Goal: Information Seeking & Learning: Learn about a topic

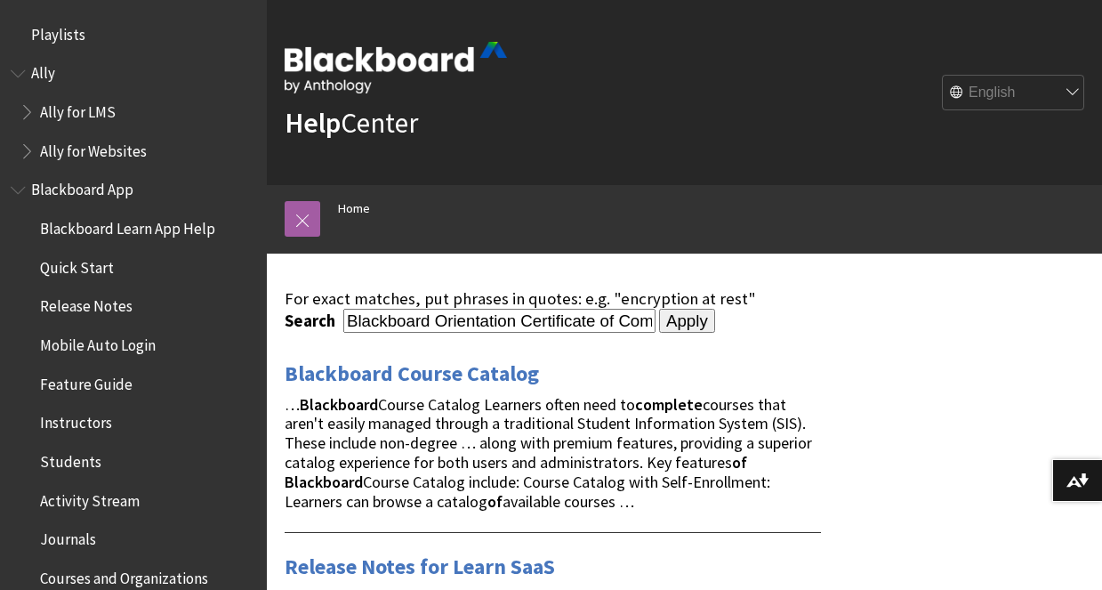
click at [659, 319] on input "Apply" at bounding box center [687, 321] width 56 height 25
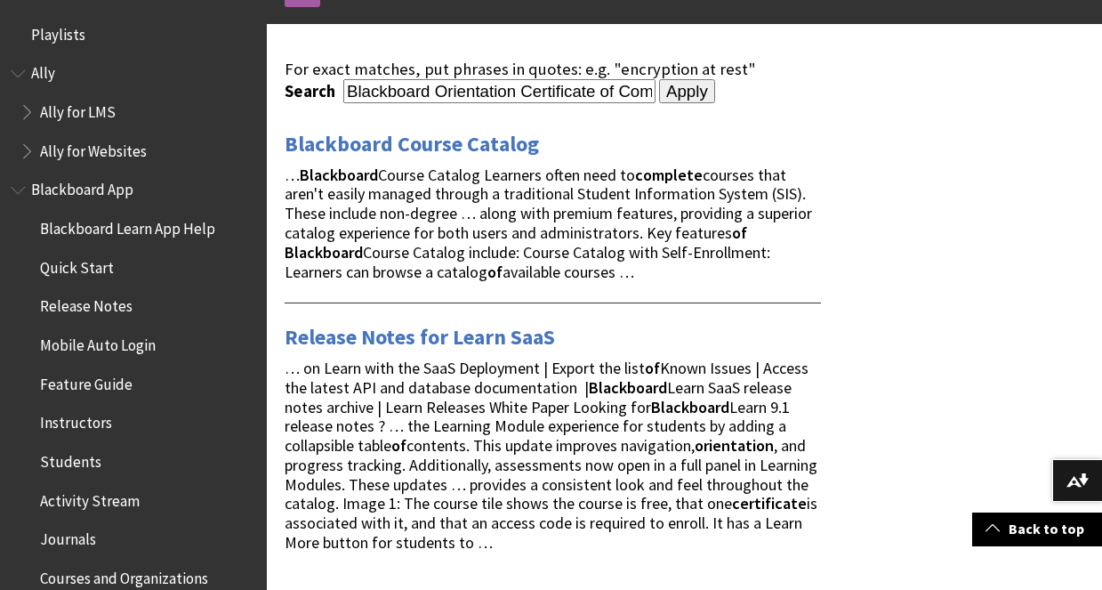
scroll to position [219, 0]
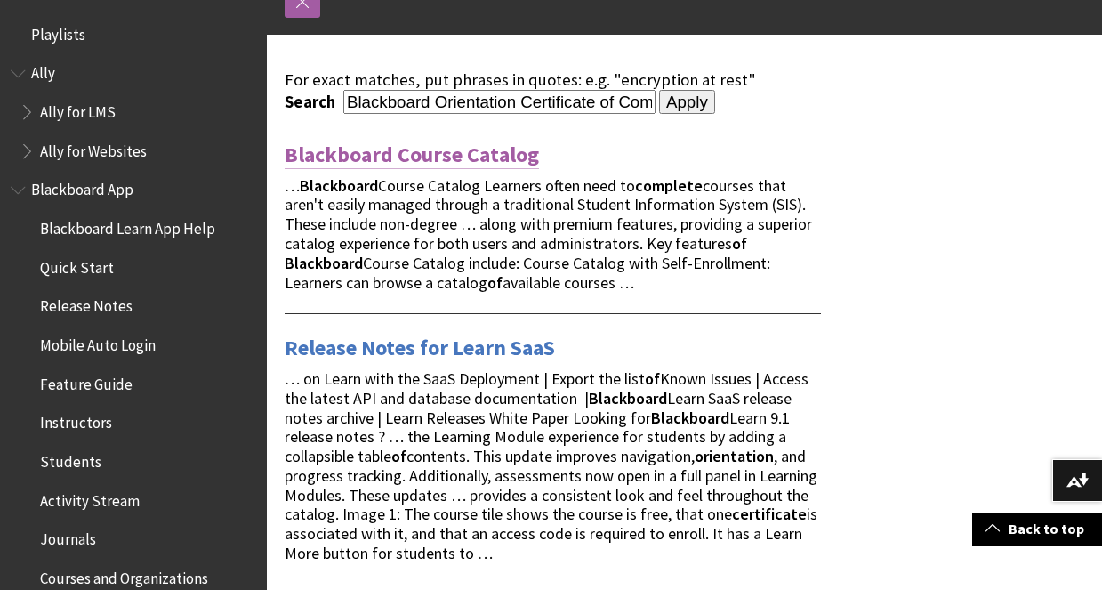
click at [498, 144] on link "Blackboard Course Catalog" at bounding box center [412, 155] width 254 height 28
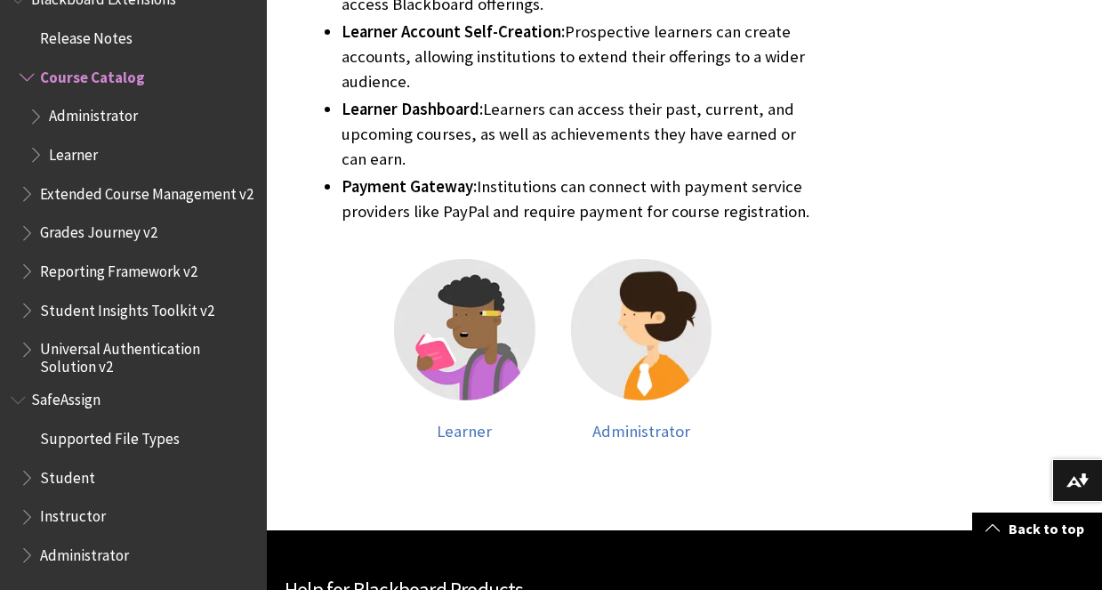
scroll to position [887, 0]
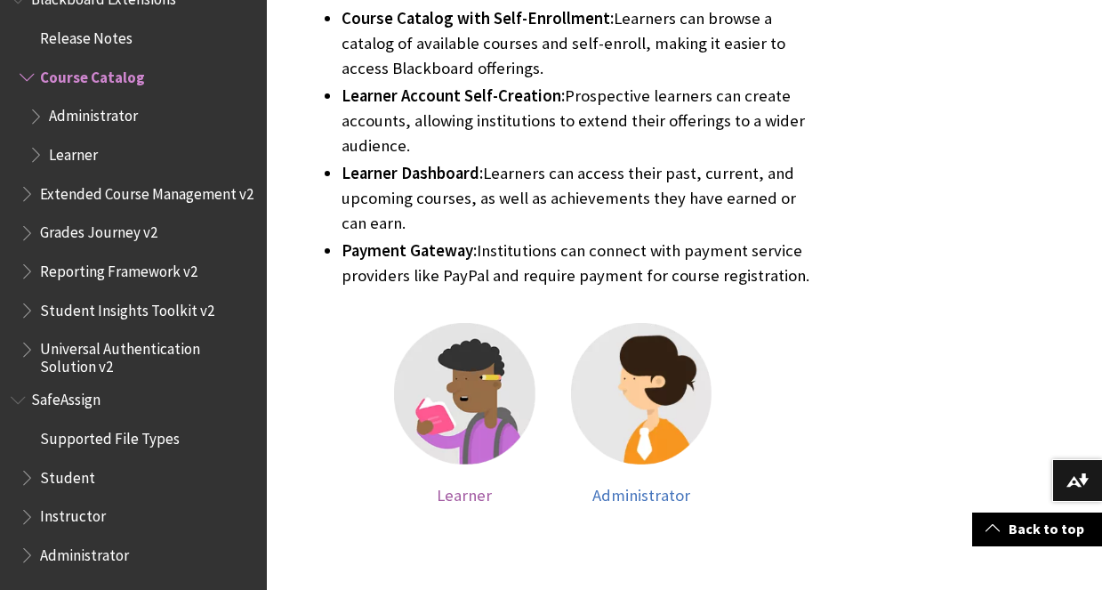
click at [444, 485] on span "Learner" at bounding box center [464, 495] width 55 height 20
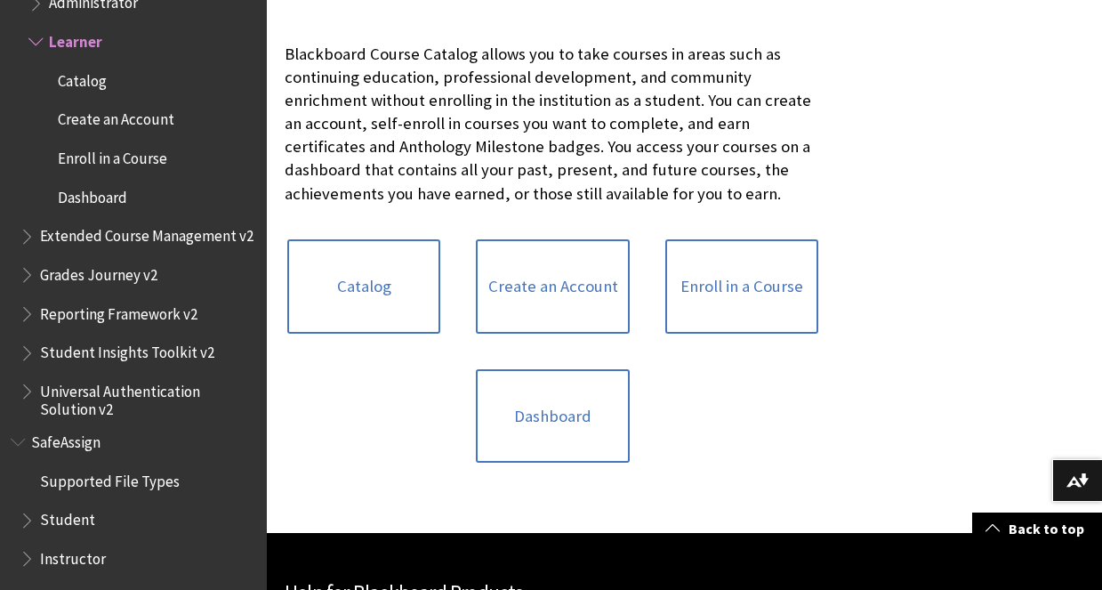
scroll to position [366, 0]
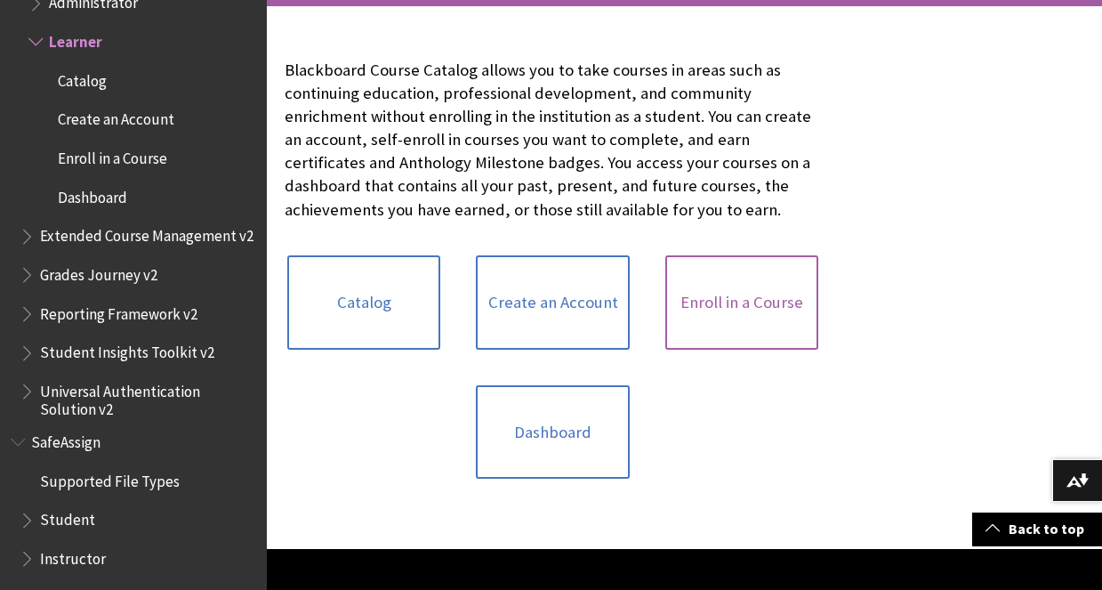
click at [741, 309] on link "Enroll in a Course" at bounding box center [741, 302] width 153 height 94
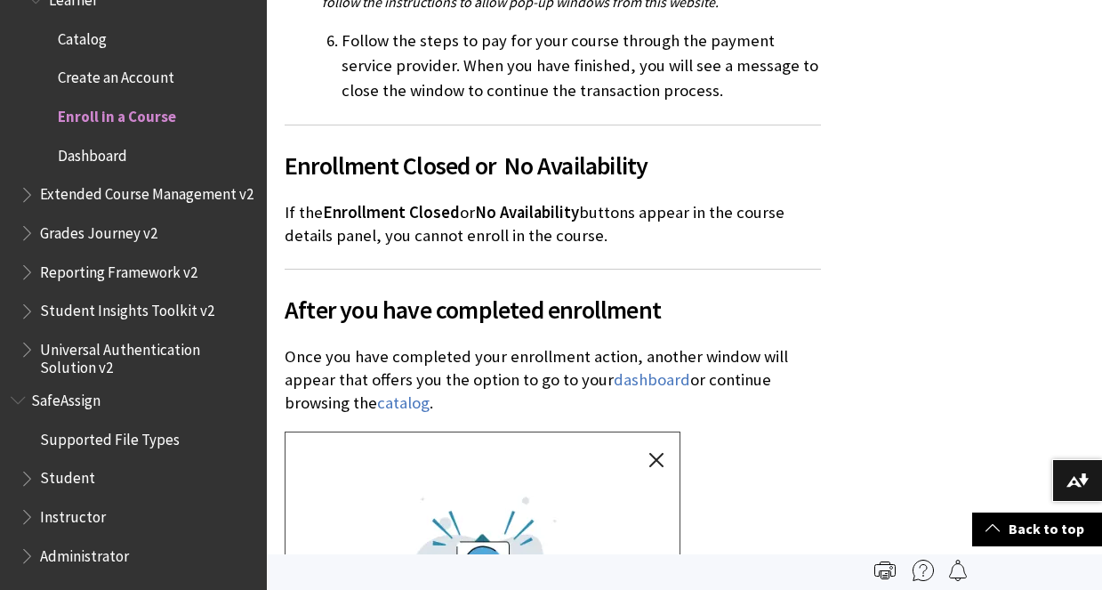
scroll to position [2233, 0]
click at [633, 370] on link "dashboard" at bounding box center [652, 380] width 77 height 21
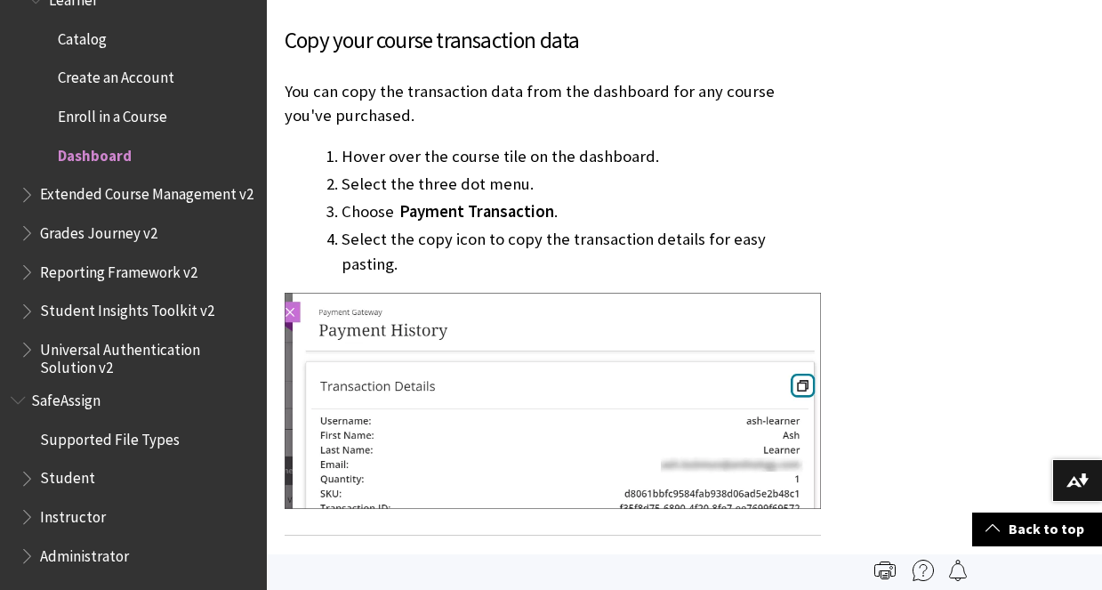
scroll to position [1803, 0]
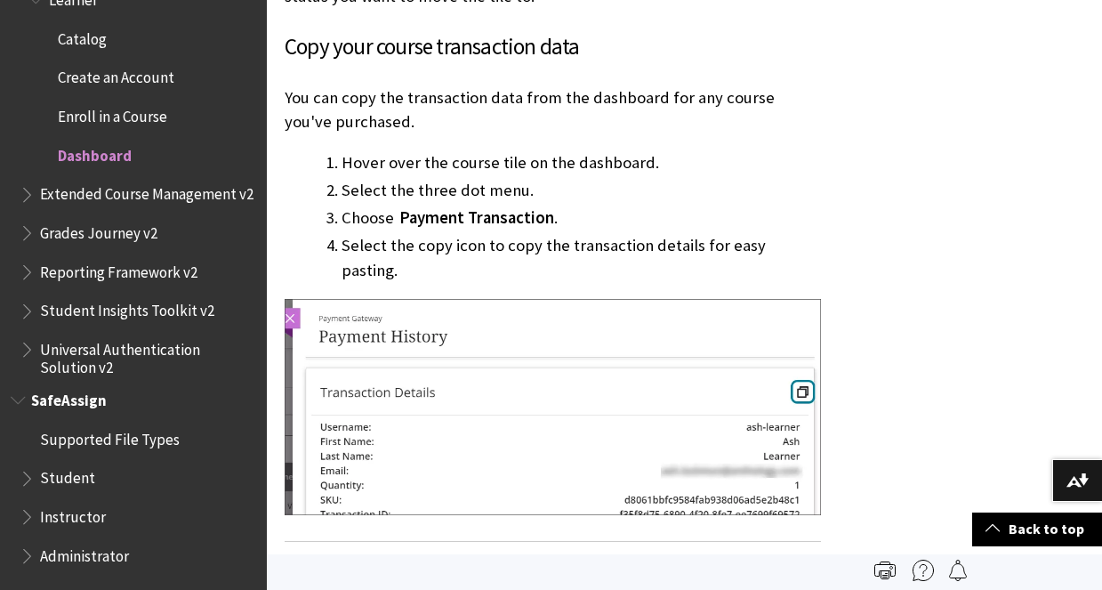
click at [67, 469] on span "Student" at bounding box center [67, 476] width 55 height 24
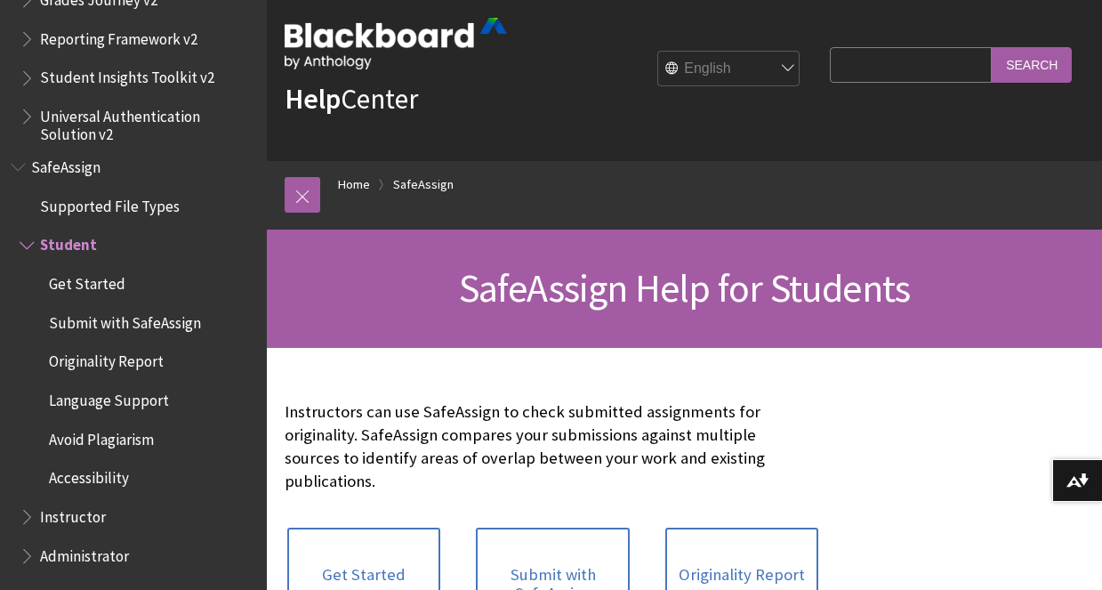
scroll to position [28, 0]
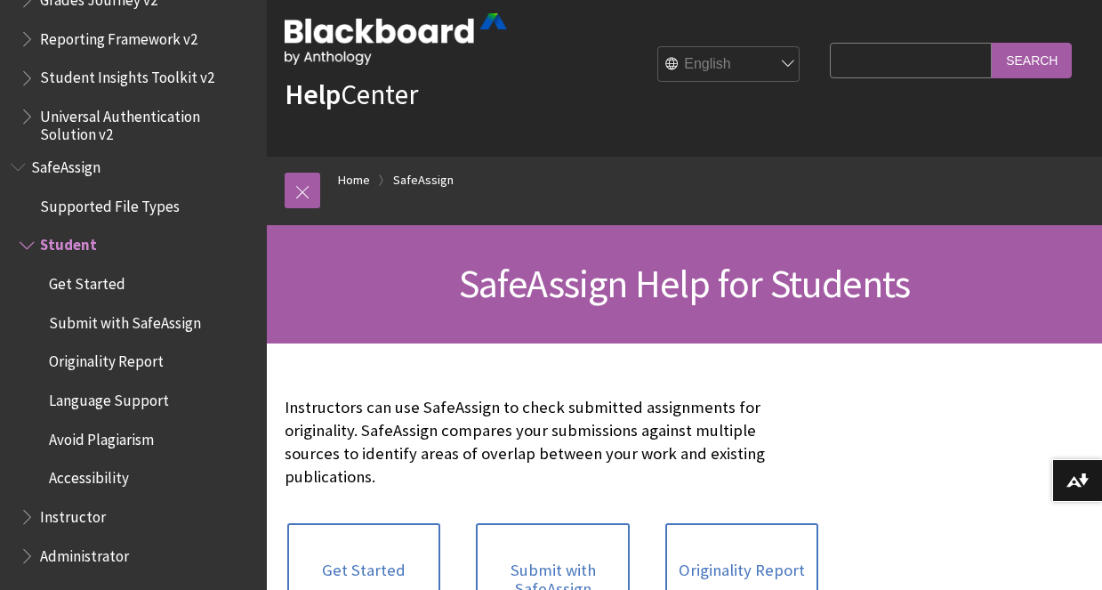
click at [90, 280] on span "Get Started" at bounding box center [87, 281] width 77 height 24
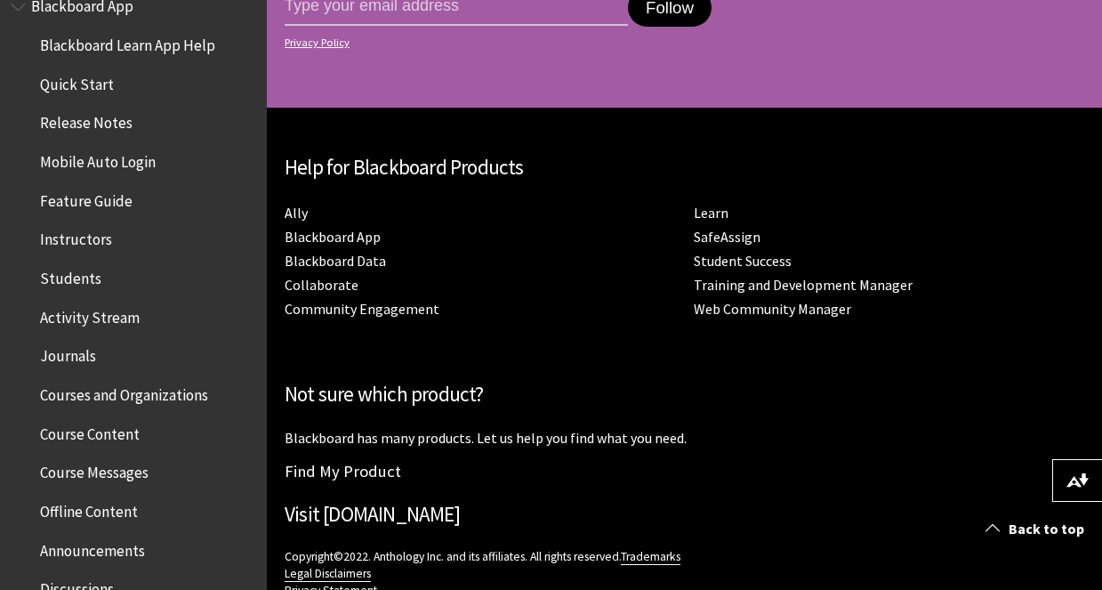
scroll to position [176, 0]
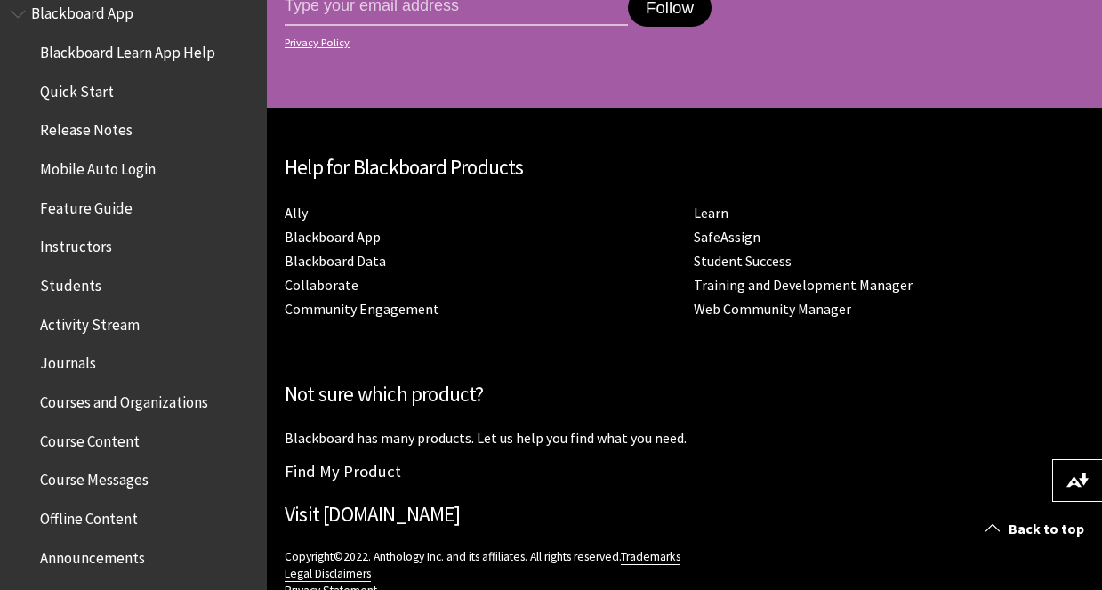
click at [67, 291] on span "Students" at bounding box center [70, 282] width 61 height 24
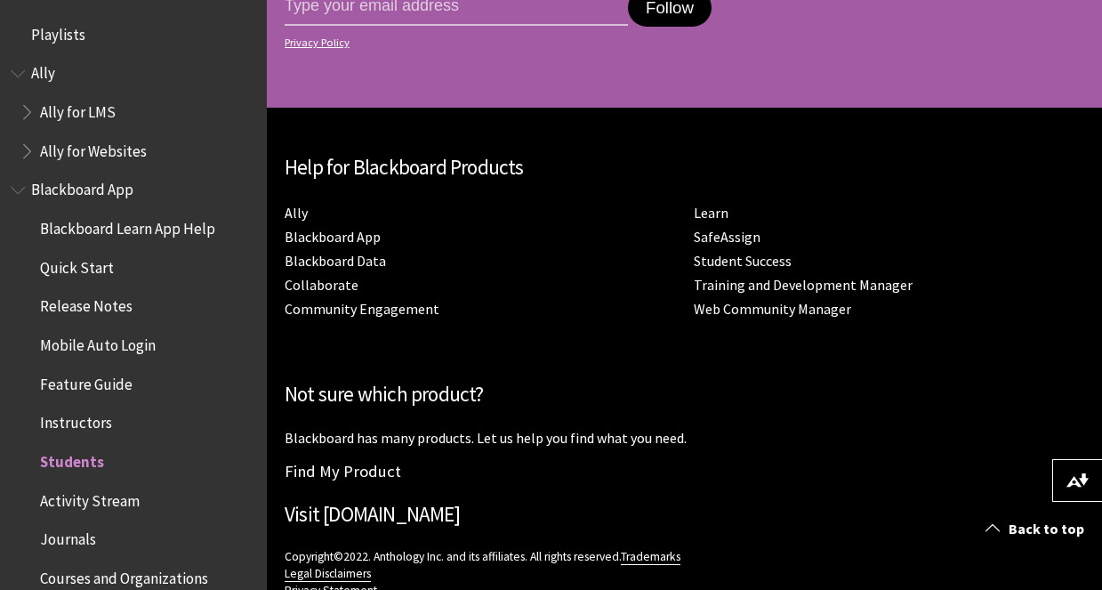
scroll to position [2398, 0]
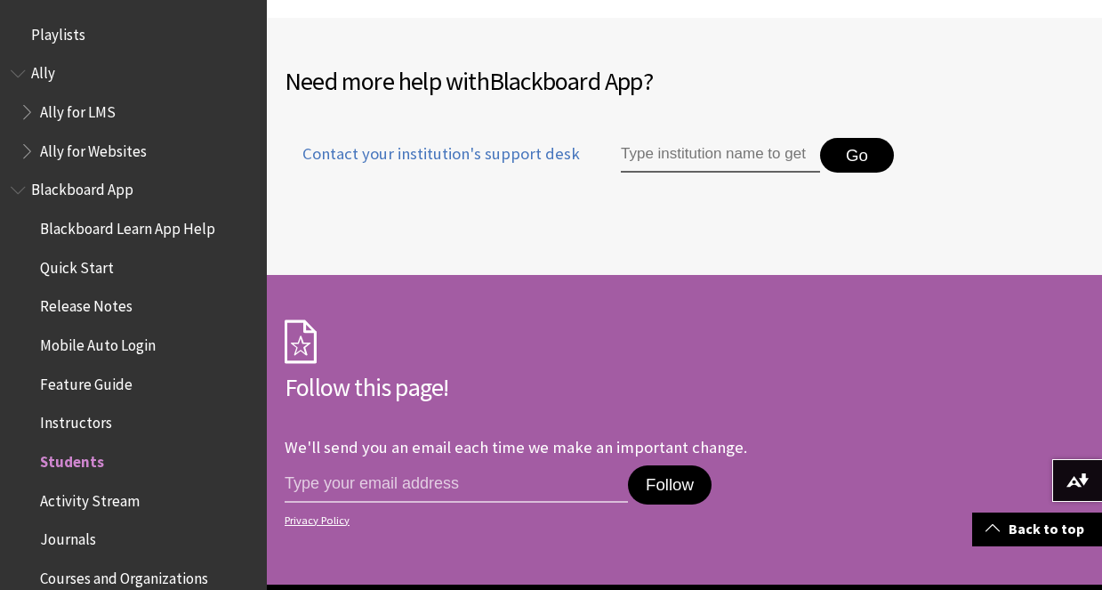
scroll to position [2335, 0]
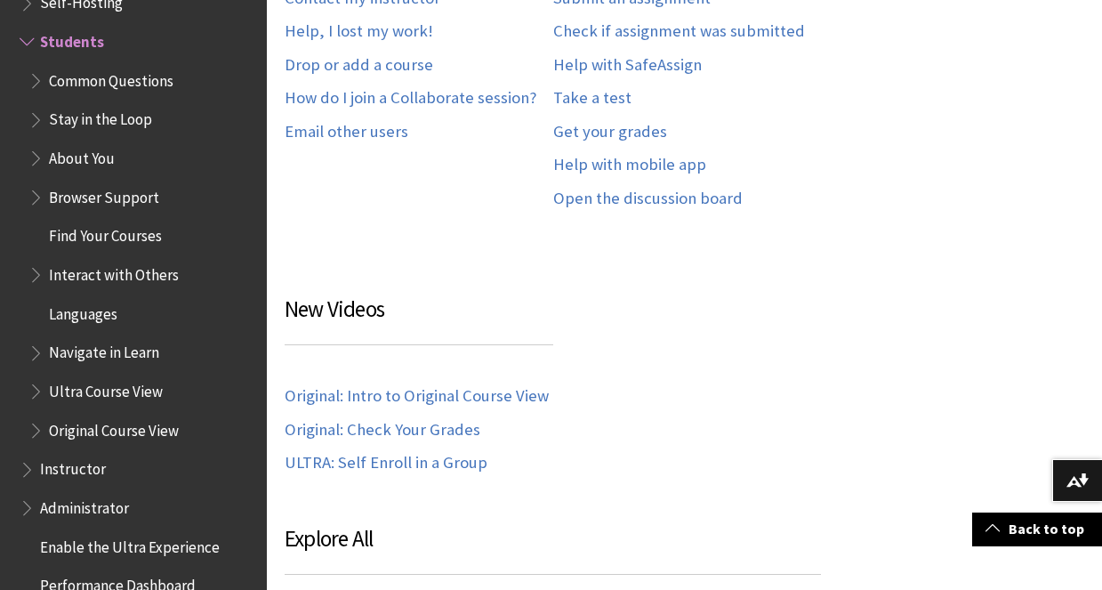
scroll to position [1220, 0]
